Goal: Register for event/course

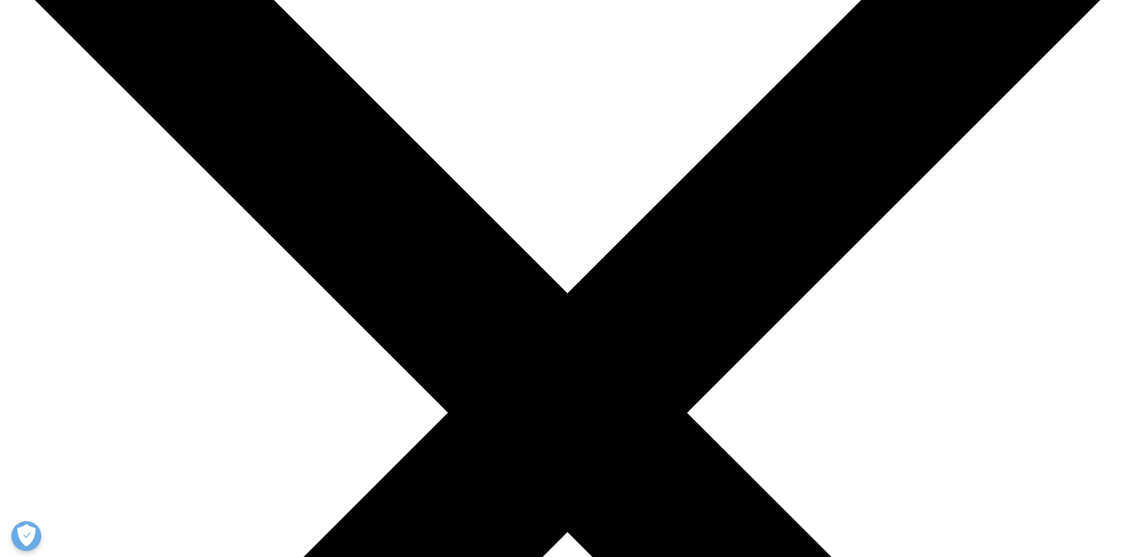
scroll to position [179, 0]
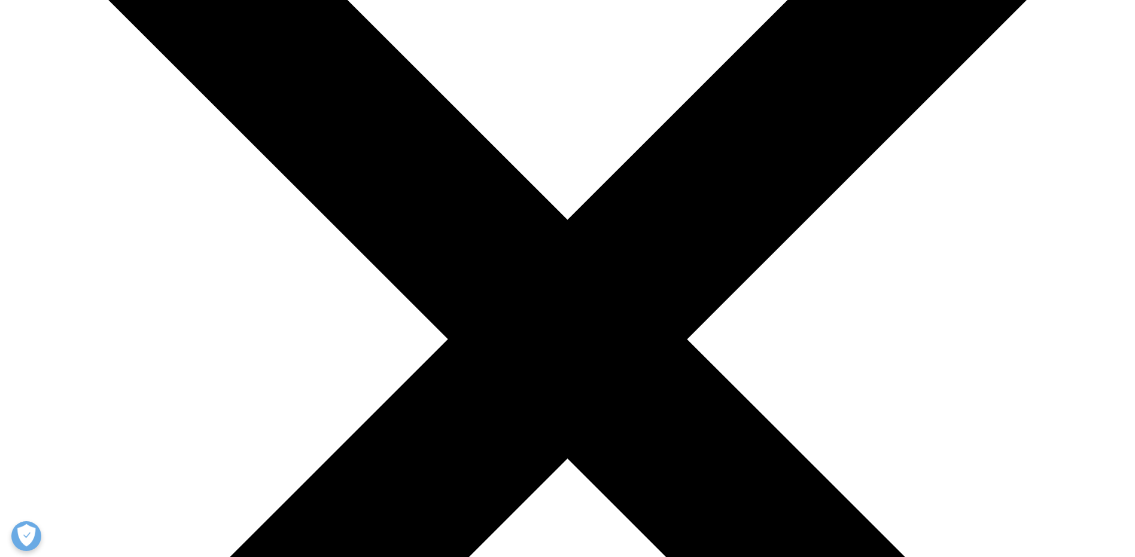
scroll to position [239, 0]
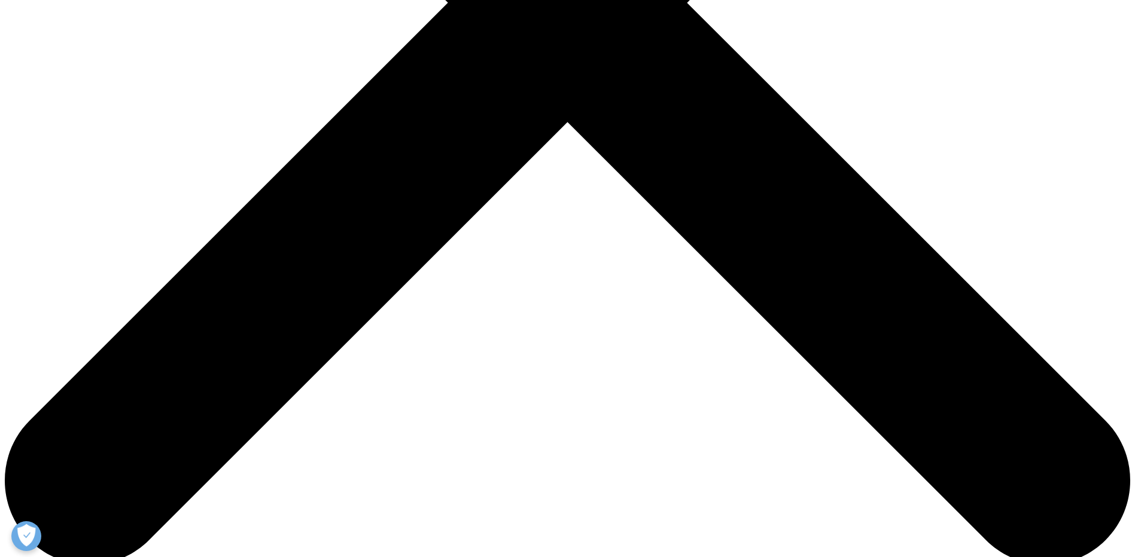
scroll to position [598, 0]
